Goal: Task Accomplishment & Management: Complete application form

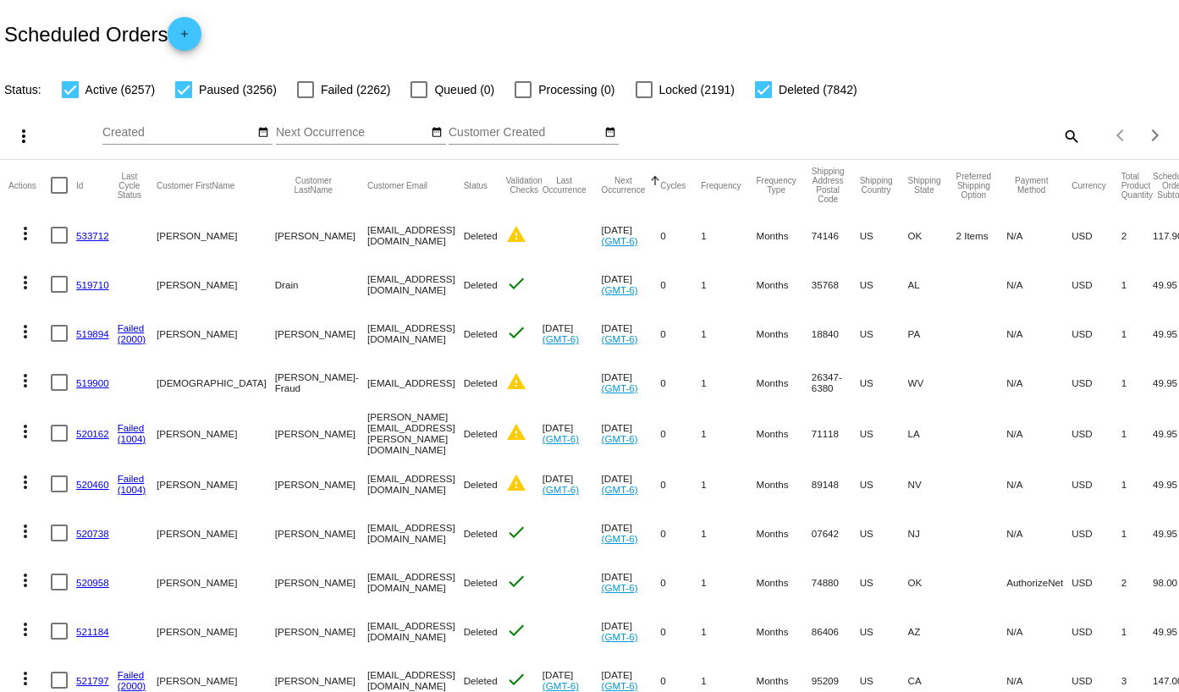
click at [1061, 137] on mat-icon "search" at bounding box center [1071, 136] width 20 height 26
click at [792, 134] on input "Search" at bounding box center [934, 133] width 294 height 14
paste input "[EMAIL_ADDRESS][DOMAIN_NAME]"
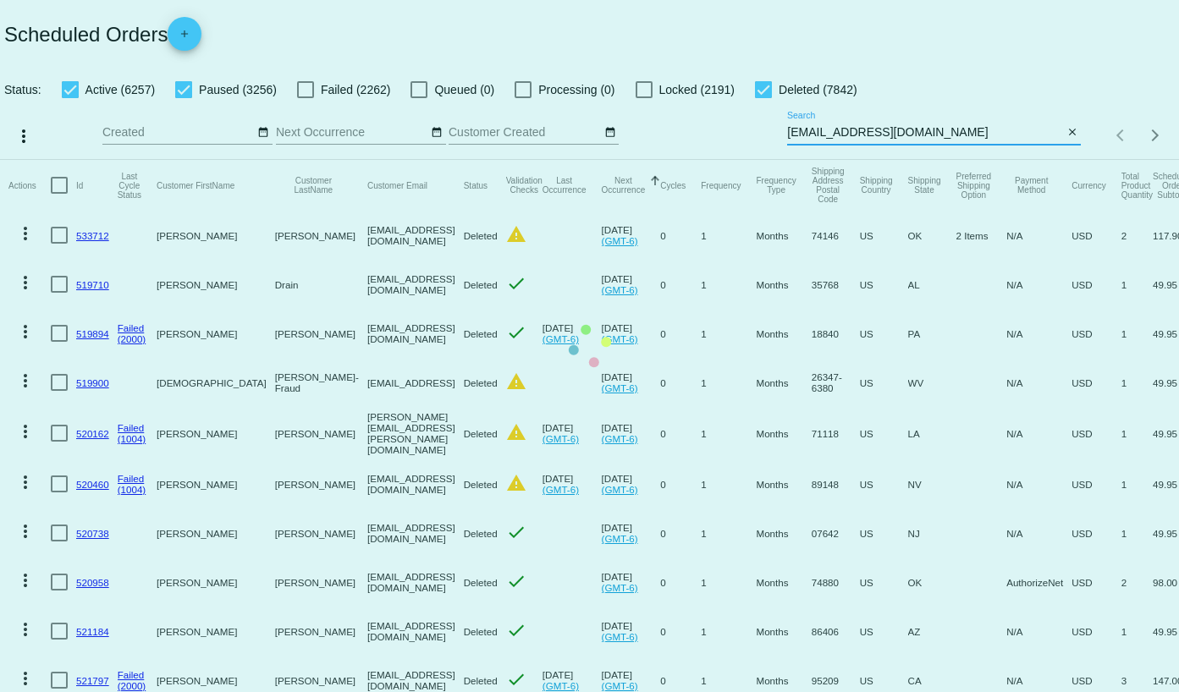
type input "[EMAIL_ADDRESS][DOMAIN_NAME]"
click at [185, 160] on mat-table "Actions Id Last Cycle Status Customer FirstName Customer LastName Customer Emai…" at bounding box center [589, 678] width 1179 height 1036
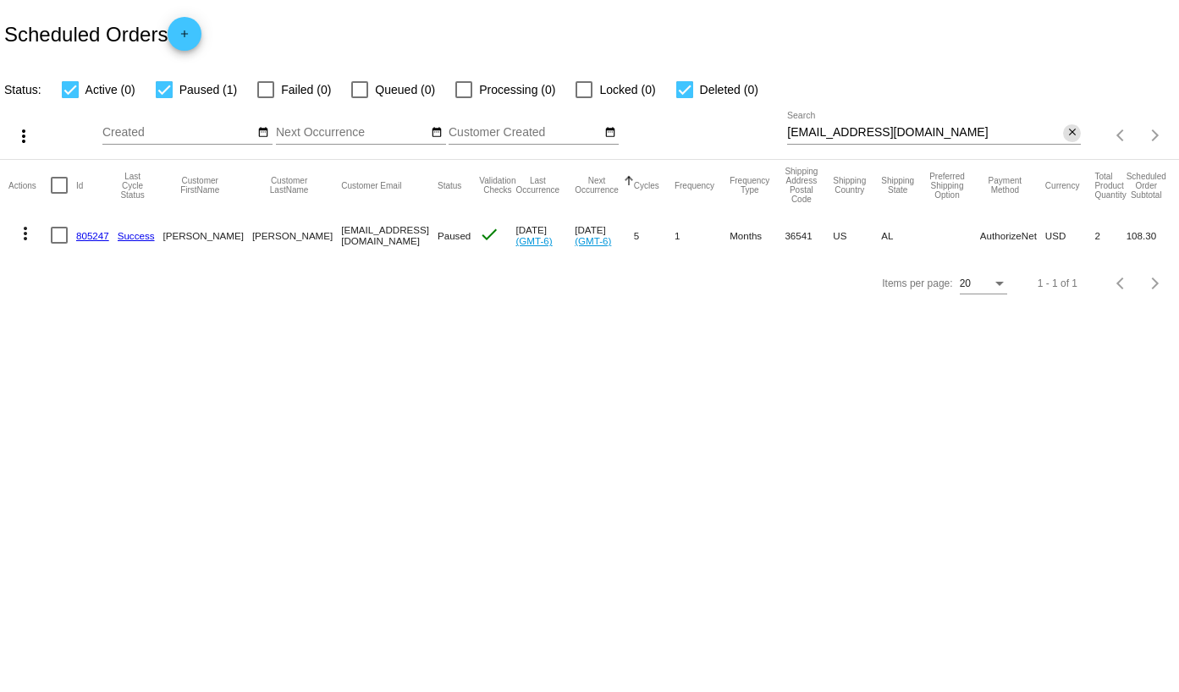
click at [1068, 137] on mat-icon "close" at bounding box center [1073, 133] width 12 height 14
click at [194, 32] on app-dashboard-scheduled-orders "Scheduled Orders add Status: Active (0) Paused (1) Failed (0) Queued (0) Proces…" at bounding box center [589, 153] width 1179 height 307
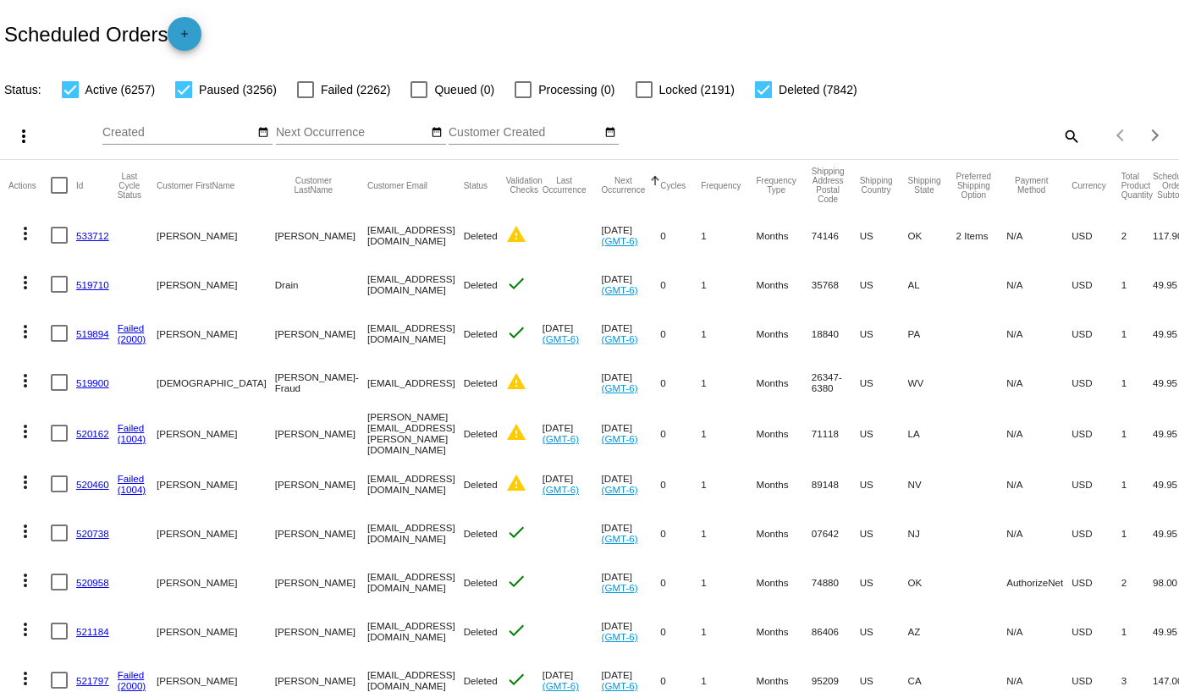
click at [193, 41] on mat-icon "add" at bounding box center [184, 38] width 20 height 20
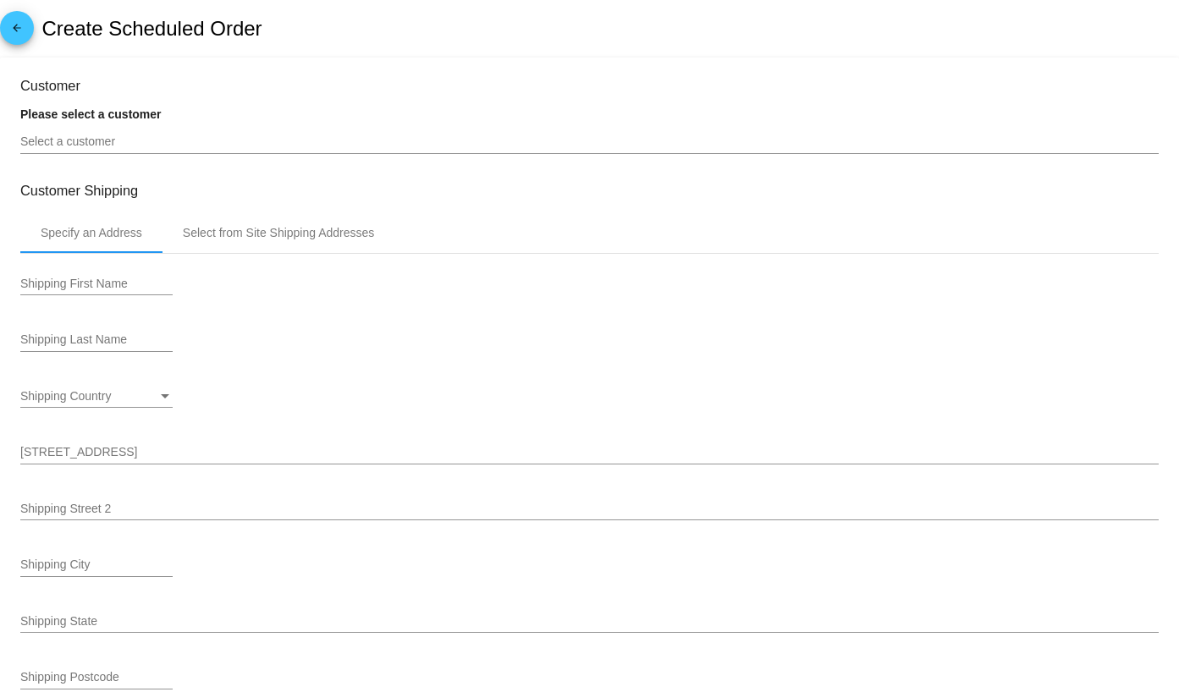
type input "[DATE]"
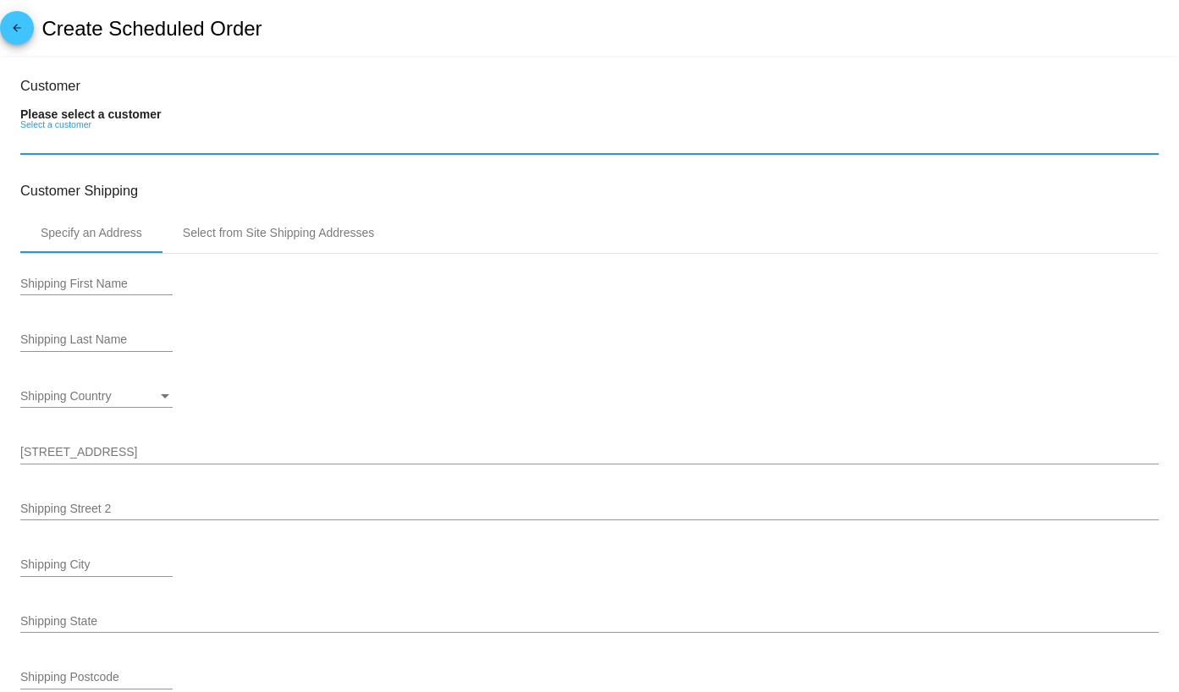
click at [229, 139] on input "Select a customer" at bounding box center [589, 142] width 1139 height 14
paste input "[EMAIL_ADDRESS][DOMAIN_NAME]"
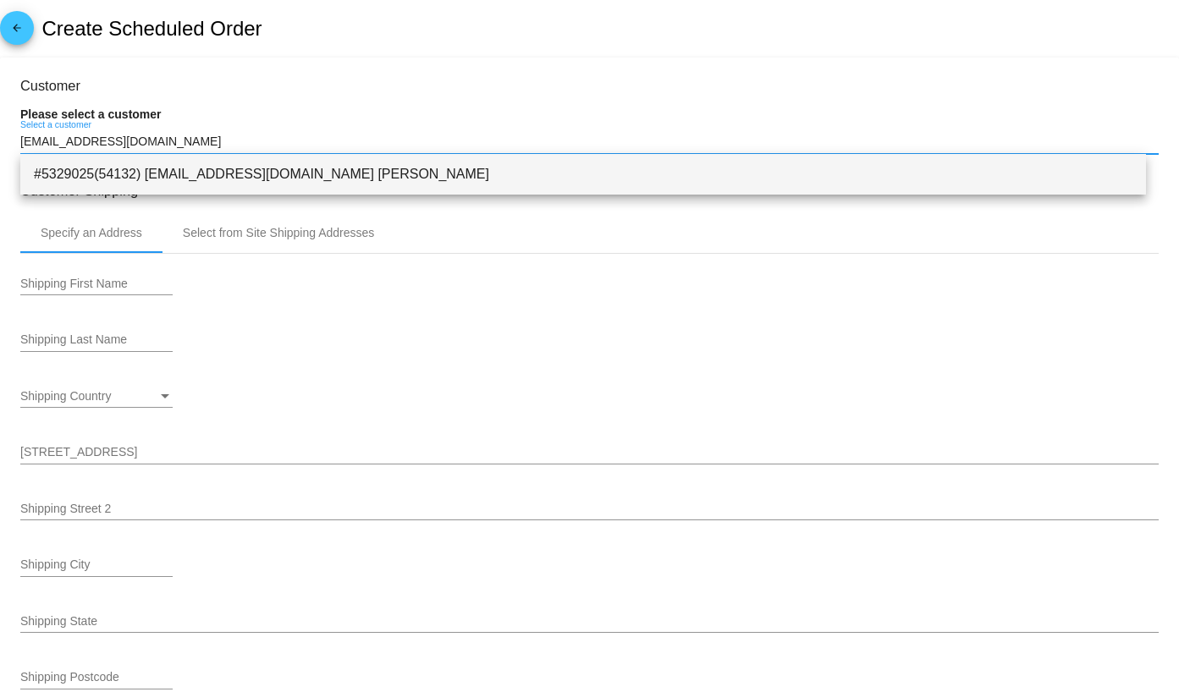
type input "[EMAIL_ADDRESS][DOMAIN_NAME]"
click at [231, 187] on span "#5329025(54132) [EMAIL_ADDRESS][DOMAIN_NAME] [PERSON_NAME]" at bounding box center [583, 174] width 1099 height 41
type input "[PERSON_NAME]"
type input "[STREET_ADDRESS]"
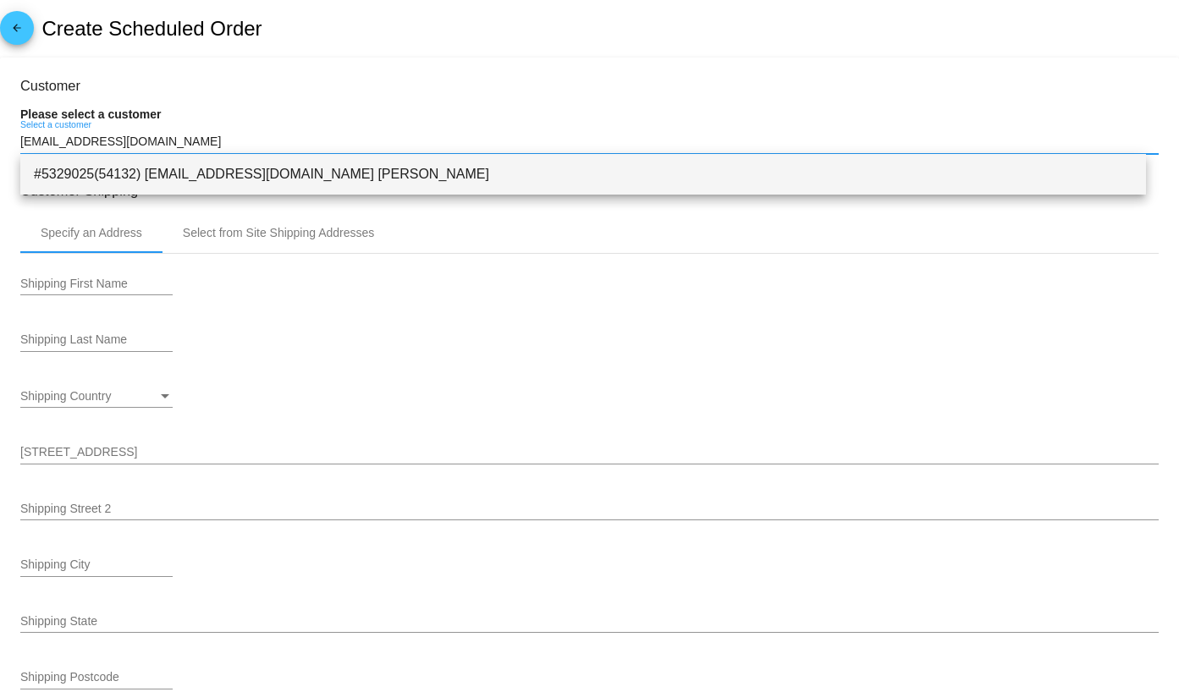
type input "[GEOGRAPHIC_DATA]"
type input "36541"
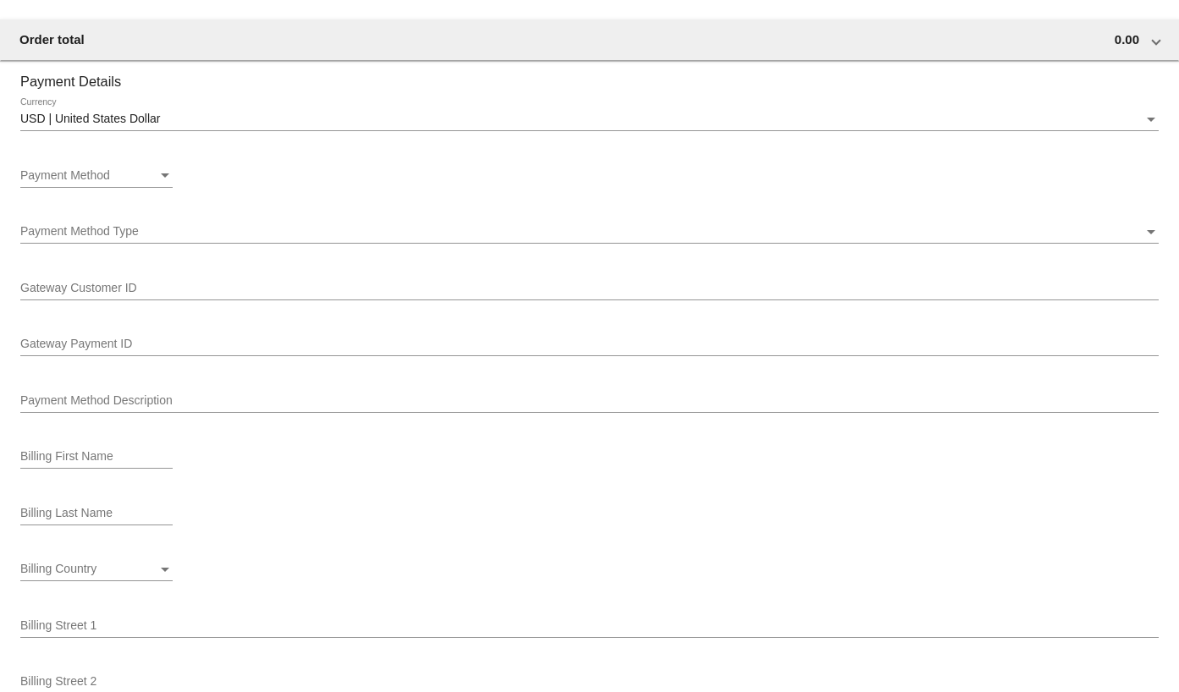
scroll to position [1100, 0]
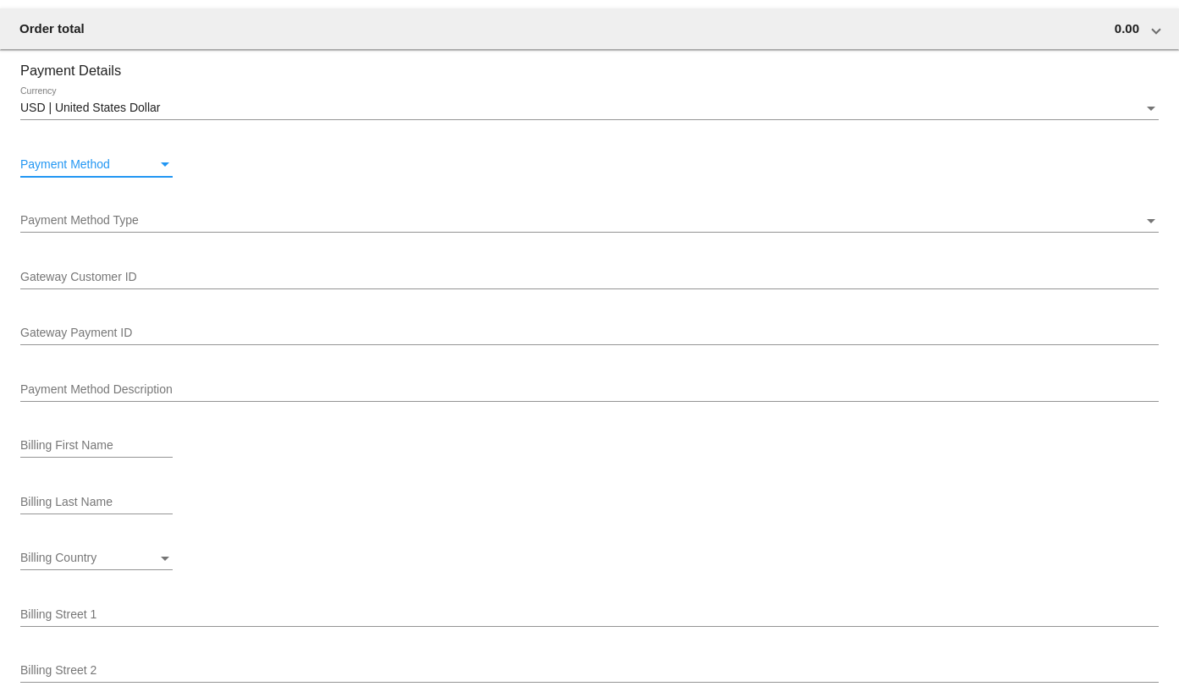
click at [107, 165] on span "Payment Method" at bounding box center [65, 164] width 90 height 14
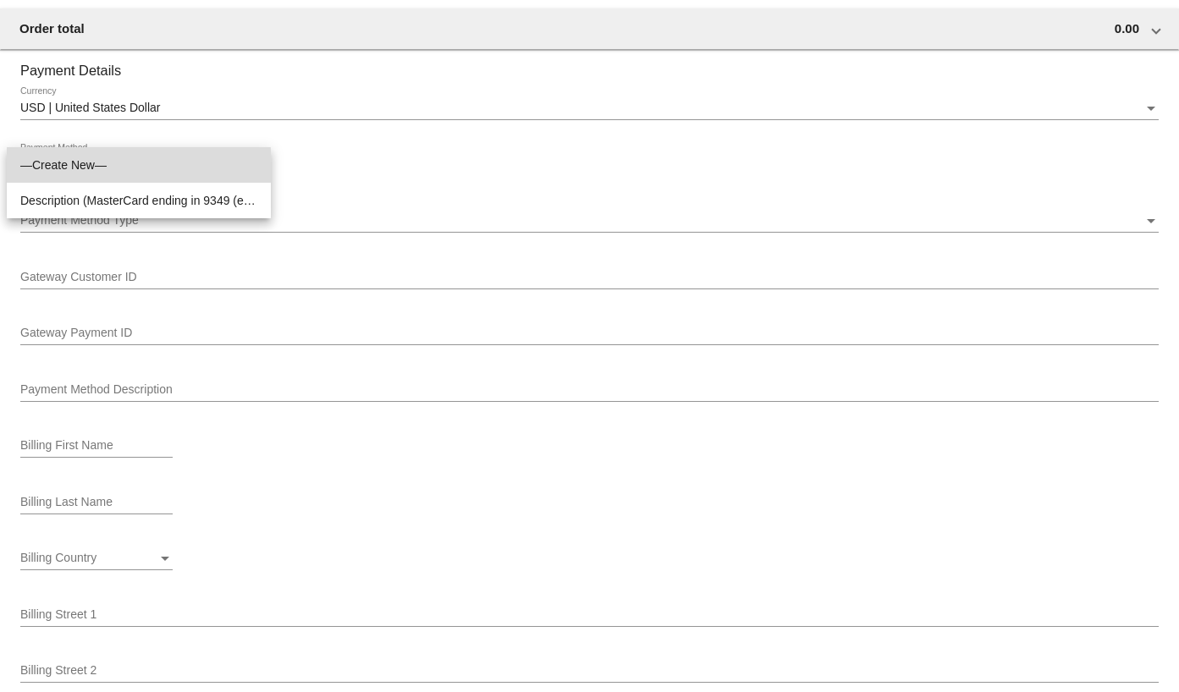
click at [107, 166] on span "—Create New—" at bounding box center [138, 165] width 237 height 36
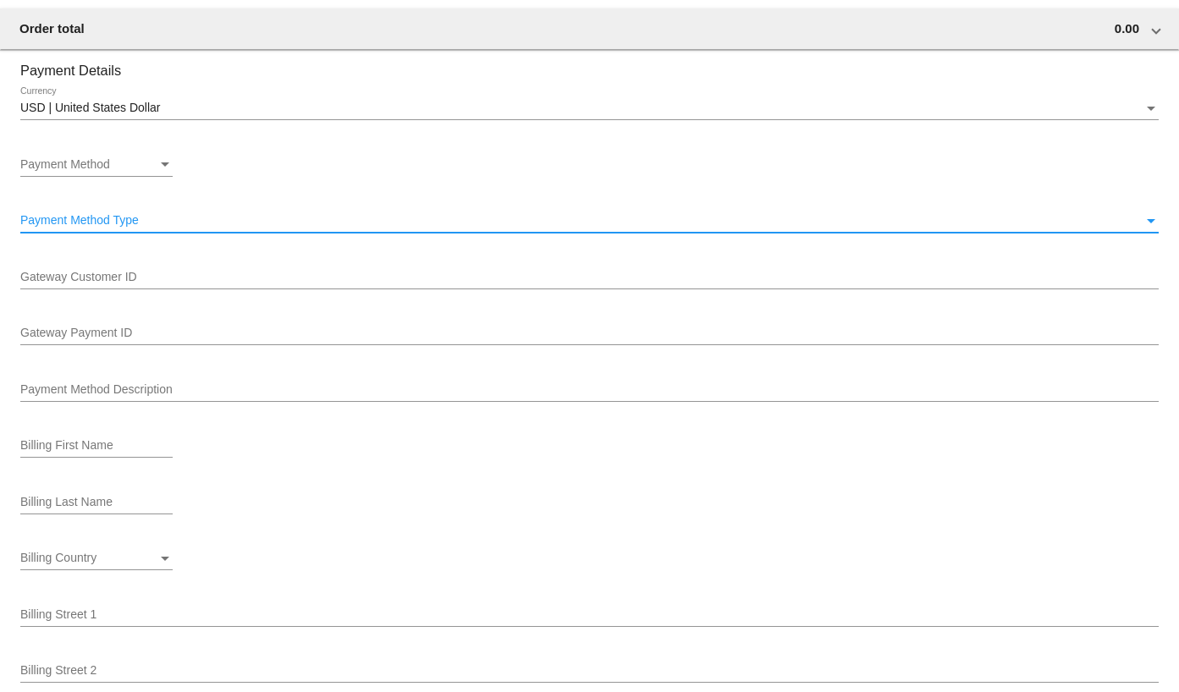
click at [103, 223] on span "Payment Method Type" at bounding box center [79, 220] width 119 height 14
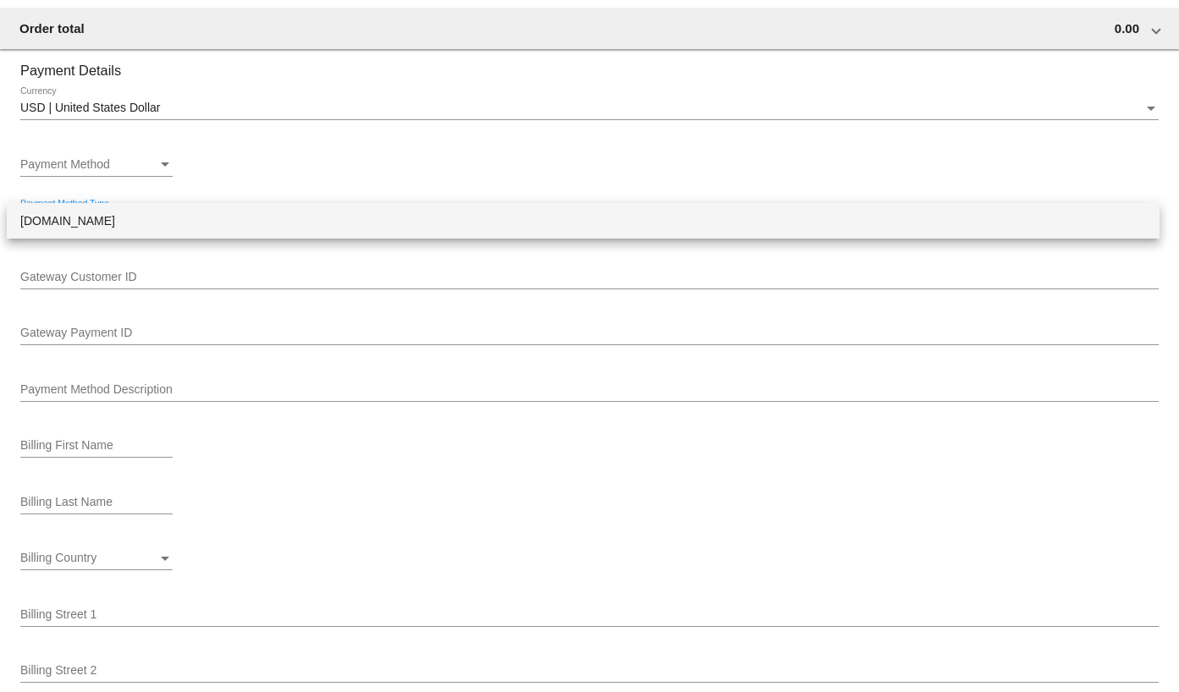
click at [169, 218] on span "[DOMAIN_NAME]" at bounding box center [583, 221] width 1126 height 36
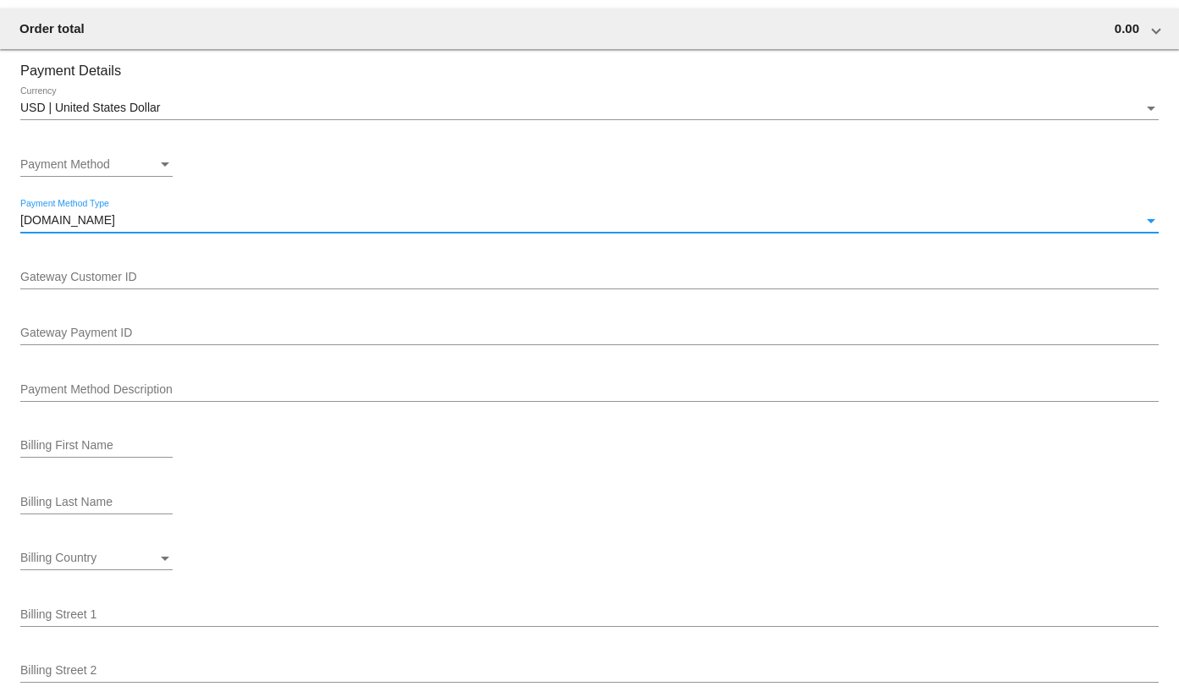
click at [162, 272] on input "Gateway Customer ID" at bounding box center [589, 278] width 1139 height 14
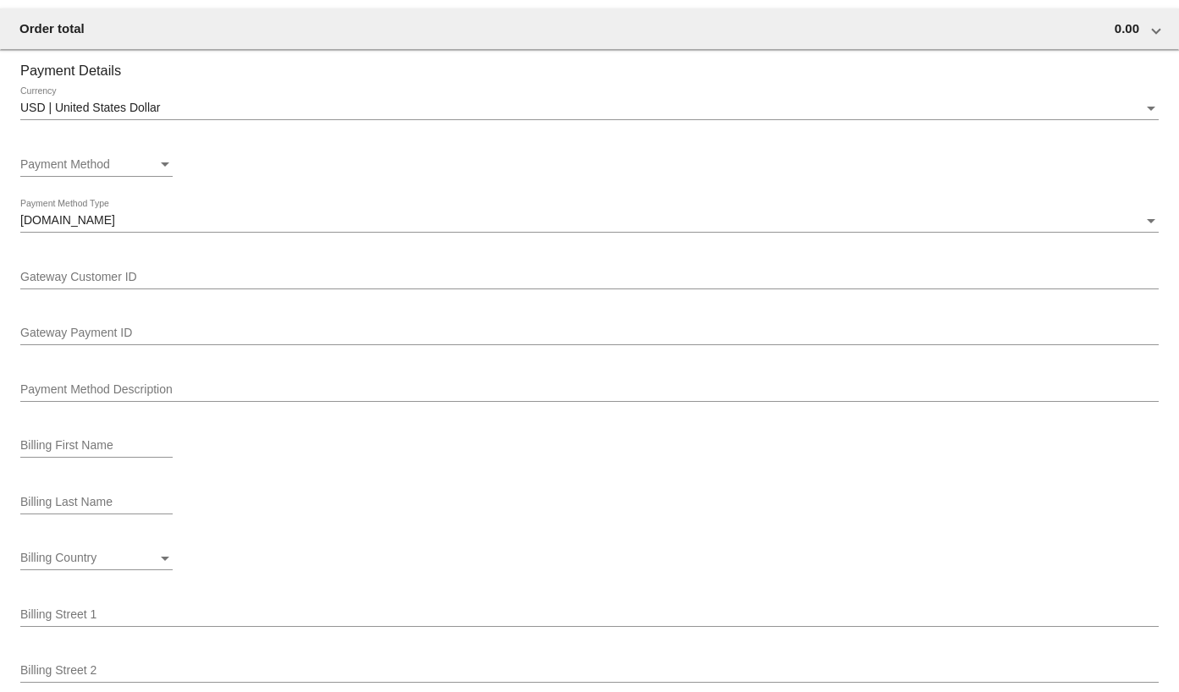
click at [229, 199] on section "Payment Details USD | United States Dollar Currency Payment Method Payment Meth…" at bounding box center [589, 458] width 1139 height 817
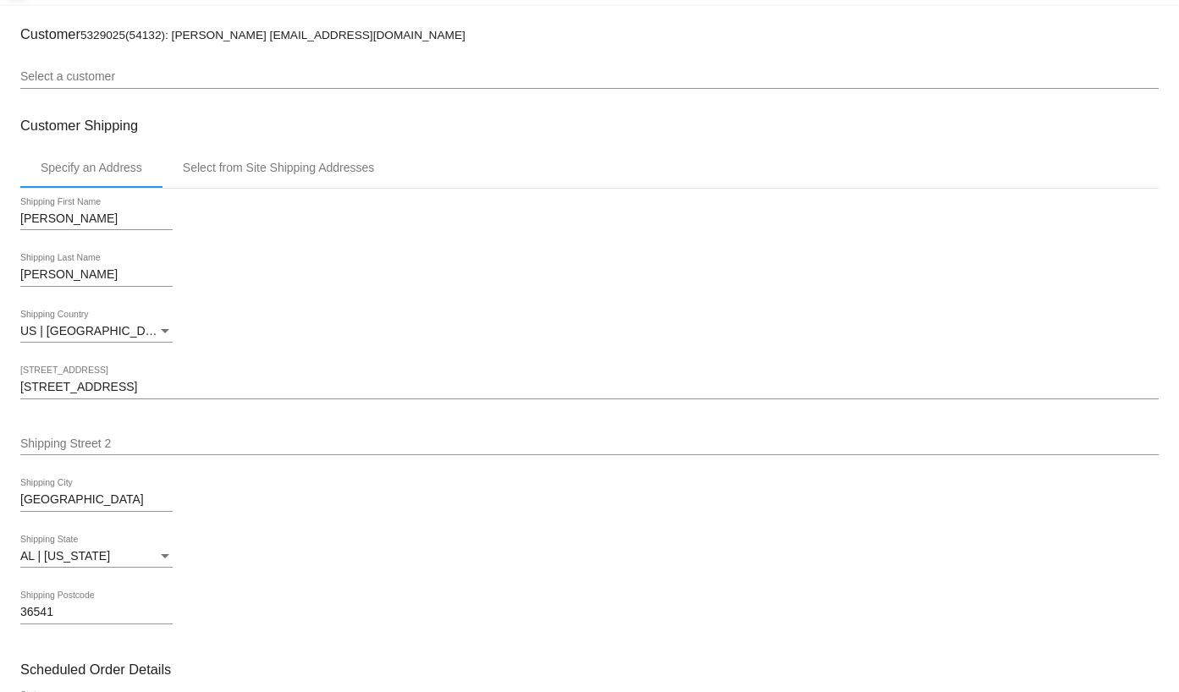
scroll to position [0, 0]
